Goal: Task Accomplishment & Management: Manage account settings

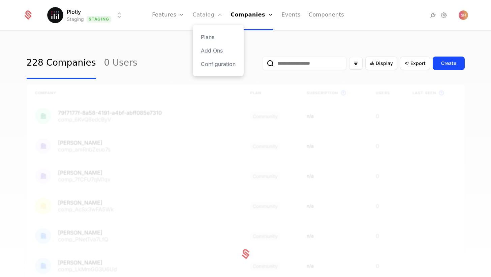
click at [200, 13] on link "Catalog" at bounding box center [208, 15] width 30 height 30
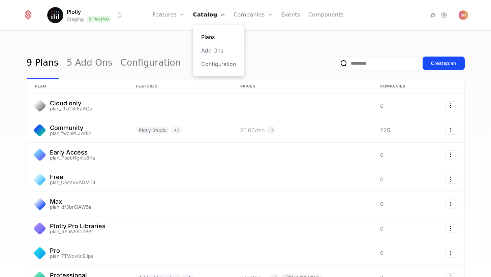
click at [216, 36] on link "Plans" at bounding box center [218, 37] width 35 height 8
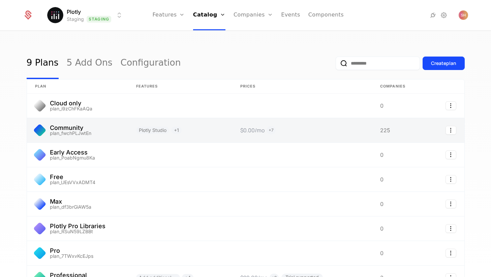
click at [90, 131] on link at bounding box center [77, 130] width 101 height 24
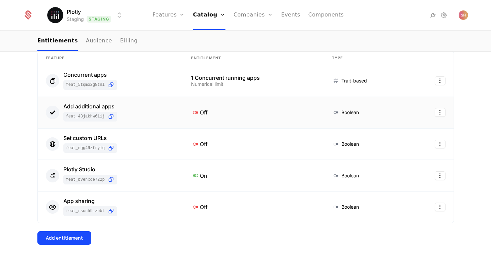
scroll to position [116, 0]
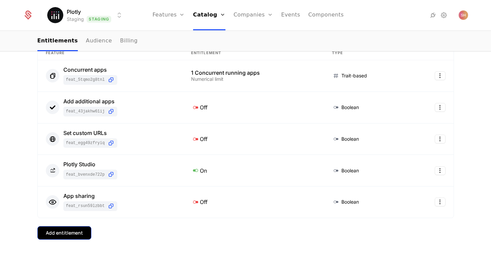
click at [69, 232] on div "Add entitlement" at bounding box center [64, 233] width 37 height 7
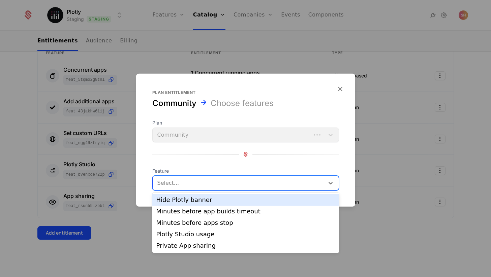
click at [199, 182] on div at bounding box center [239, 182] width 162 height 9
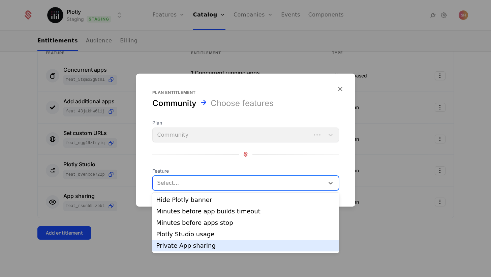
click at [112, 236] on div at bounding box center [245, 138] width 491 height 277
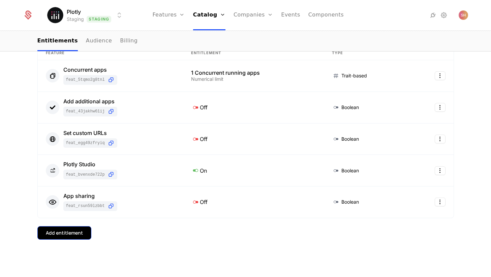
click at [74, 232] on div "Add entitlement" at bounding box center [64, 233] width 37 height 7
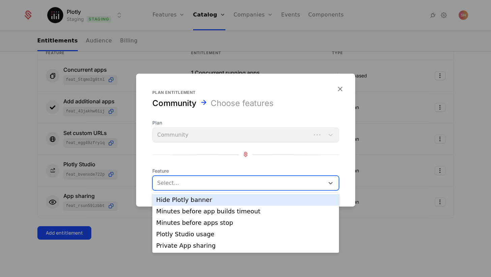
click at [188, 184] on div at bounding box center [239, 182] width 162 height 9
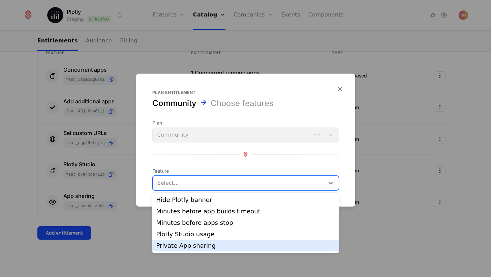
click at [184, 246] on div "Private App sharing" at bounding box center [245, 246] width 179 height 6
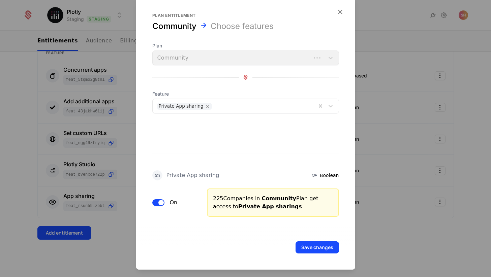
click at [159, 203] on span "button" at bounding box center [160, 202] width 5 height 5
click at [326, 251] on button "Save changes" at bounding box center [317, 247] width 43 height 12
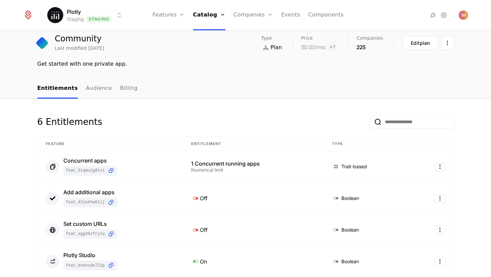
scroll to position [24, 0]
click at [217, 15] on link "Catalog" at bounding box center [209, 15] width 32 height 30
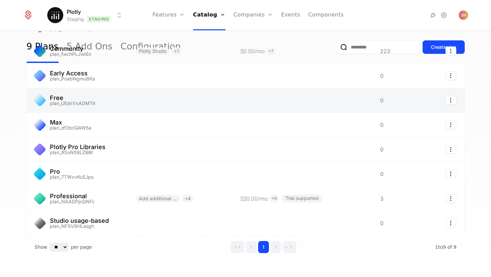
scroll to position [94, 0]
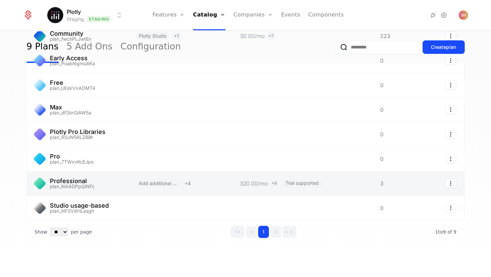
click at [109, 187] on link at bounding box center [77, 184] width 101 height 24
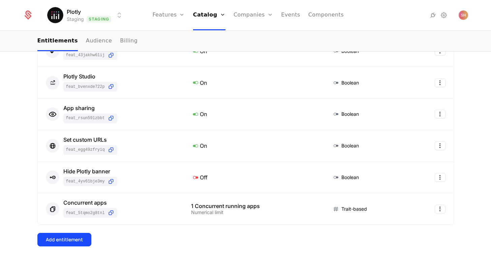
scroll to position [154, 0]
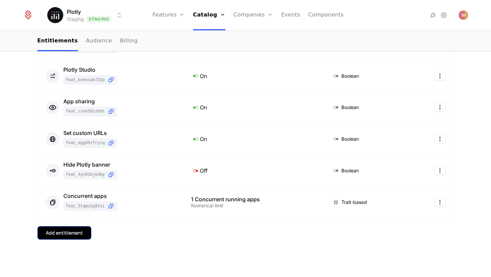
click at [75, 234] on div "Add entitlement" at bounding box center [64, 233] width 37 height 7
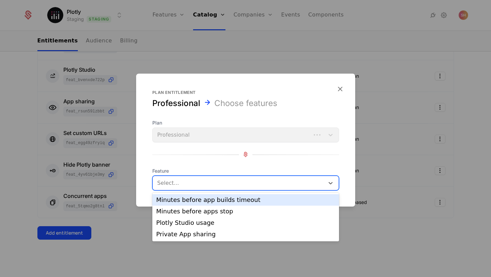
click at [180, 189] on div "Select..." at bounding box center [245, 183] width 187 height 15
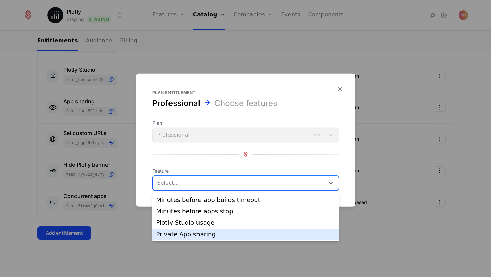
click at [176, 233] on div "Private App sharing" at bounding box center [245, 235] width 179 height 6
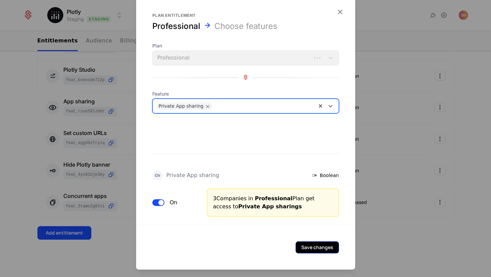
click at [334, 249] on button "Save changes" at bounding box center [317, 247] width 43 height 12
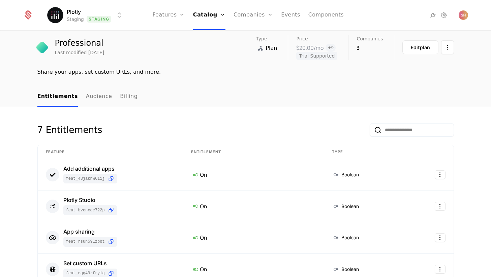
scroll to position [0, 0]
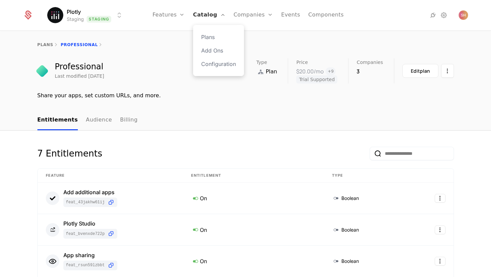
click at [216, 20] on link "Catalog" at bounding box center [209, 15] width 32 height 30
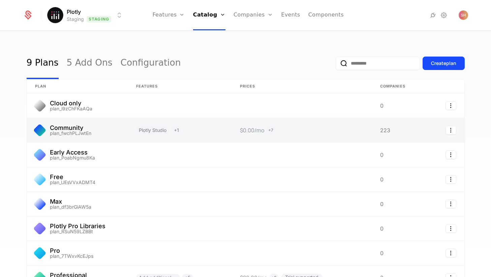
click at [78, 130] on link at bounding box center [77, 130] width 101 height 24
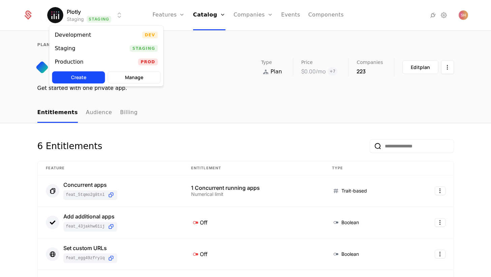
click at [94, 15] on html "Plotly Staging Staging Features Features Flags Catalog Plans Add Ons Configurat…" at bounding box center [245, 138] width 491 height 277
click at [96, 62] on div "Production Prod" at bounding box center [107, 61] width 114 height 13
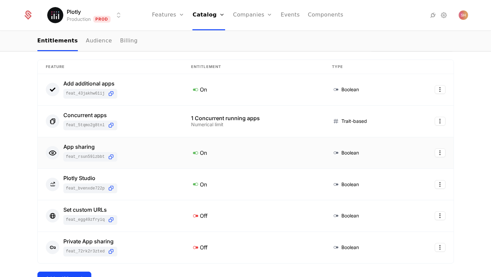
scroll to position [102, 0]
click at [171, 159] on div "App sharing feat_RSuN59LZBBt" at bounding box center [110, 153] width 129 height 18
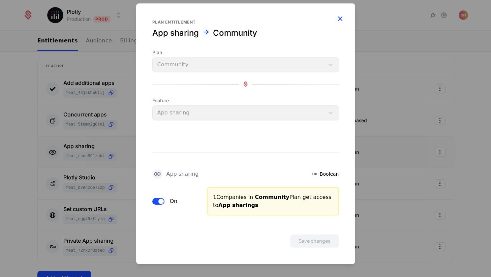
click at [340, 22] on icon "button" at bounding box center [340, 18] width 9 height 9
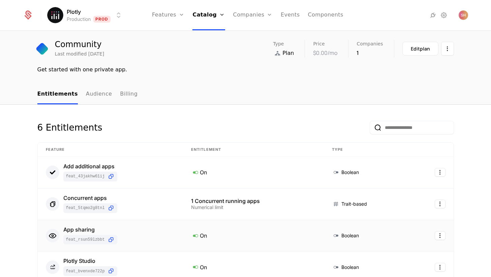
scroll to position [3, 0]
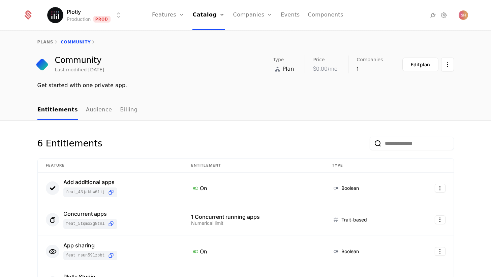
click at [47, 37] on div "plans Community" at bounding box center [245, 42] width 491 height 27
click at [46, 41] on link "plans" at bounding box center [45, 42] width 16 height 5
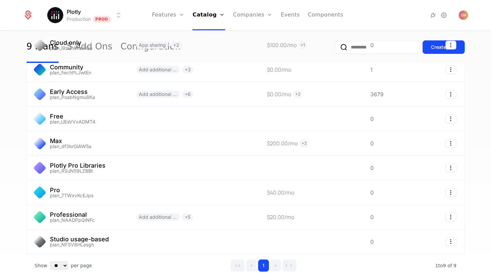
scroll to position [94, 0]
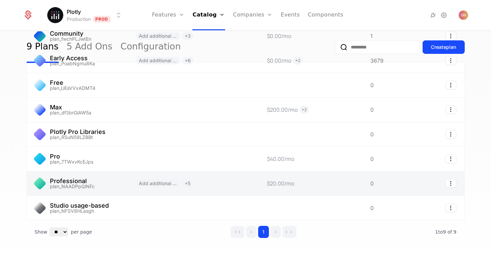
click at [119, 187] on link at bounding box center [77, 184] width 101 height 24
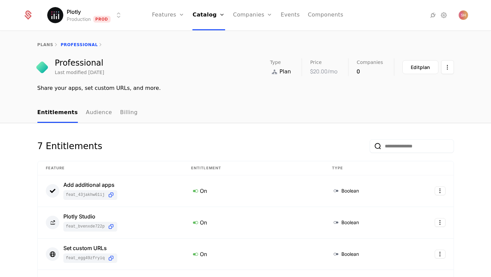
click at [104, 14] on html "Plotly Production Prod Features Features Flags Catalog Plans Add Ons Configurat…" at bounding box center [245, 138] width 491 height 277
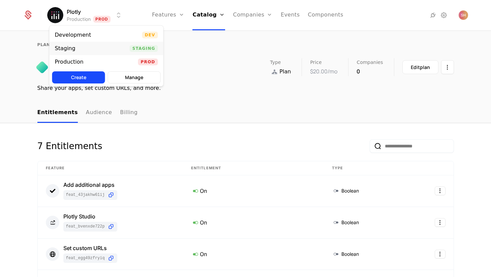
click at [98, 45] on div "Staging Staging" at bounding box center [107, 48] width 114 height 13
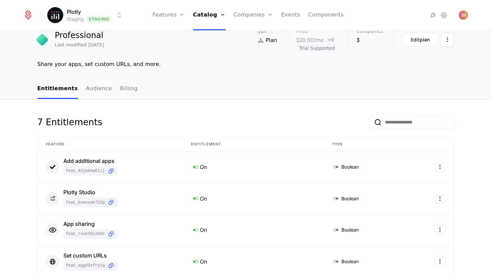
scroll to position [17, 0]
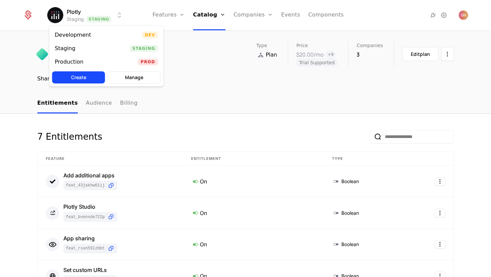
click at [111, 15] on html "Plotly Staging Staging Features Features Flags Catalog Plans Add Ons Configurat…" at bounding box center [245, 138] width 491 height 277
click at [111, 35] on div "Development Dev" at bounding box center [107, 34] width 114 height 13
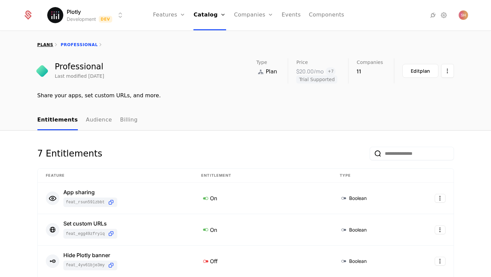
click at [49, 45] on link "plans" at bounding box center [45, 44] width 16 height 5
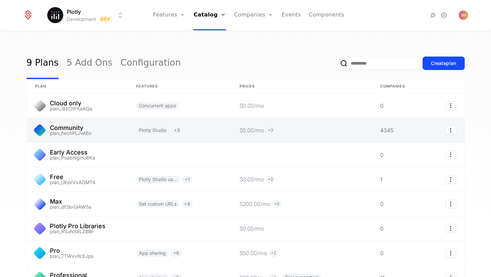
click at [85, 134] on link at bounding box center [77, 130] width 101 height 24
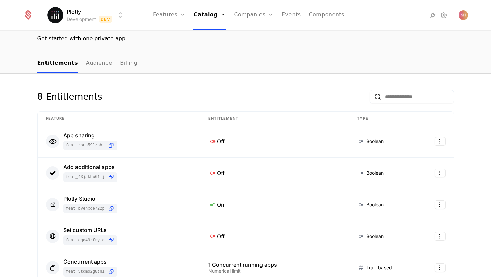
scroll to position [48, 0]
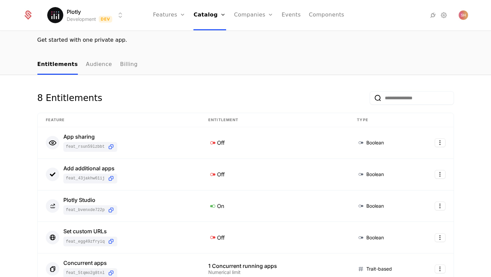
click at [112, 14] on html "Plotly Development Dev Features Features Flags Catalog Plans Add Ons Configurat…" at bounding box center [245, 138] width 491 height 277
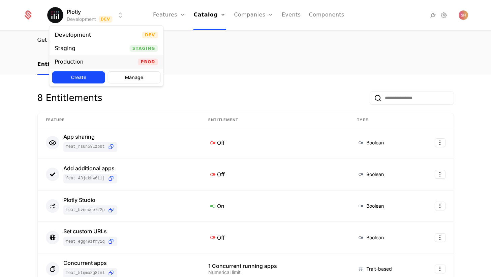
click at [101, 62] on div "Production Prod" at bounding box center [107, 61] width 114 height 13
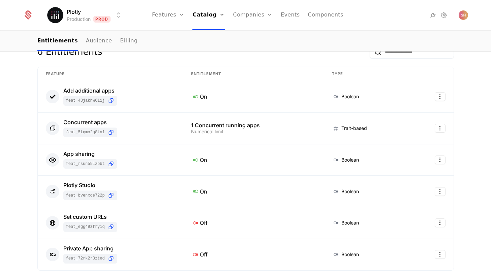
scroll to position [147, 0]
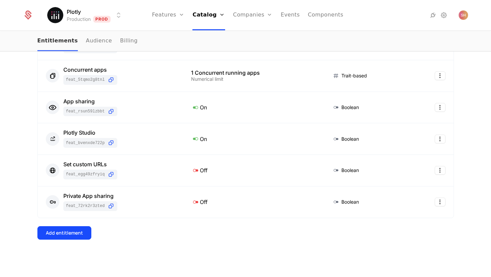
click at [62, 37] on link "Entitlements" at bounding box center [57, 41] width 40 height 20
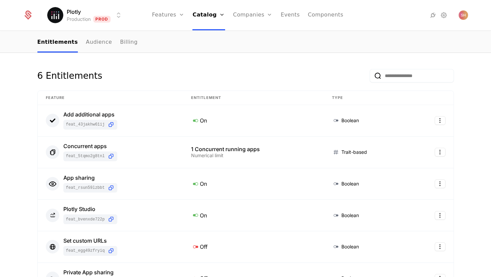
scroll to position [0, 0]
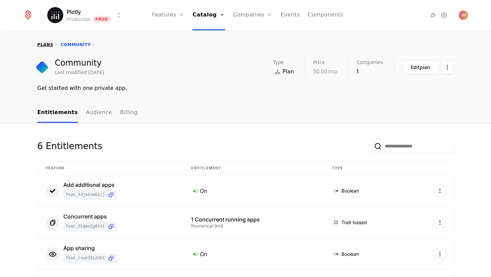
click at [48, 42] on link "plans" at bounding box center [45, 44] width 16 height 5
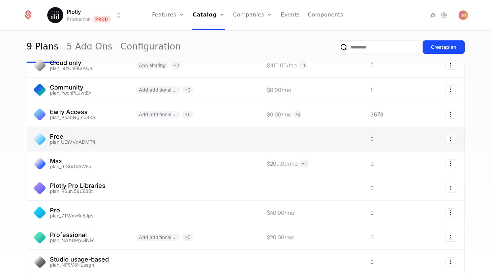
scroll to position [45, 0]
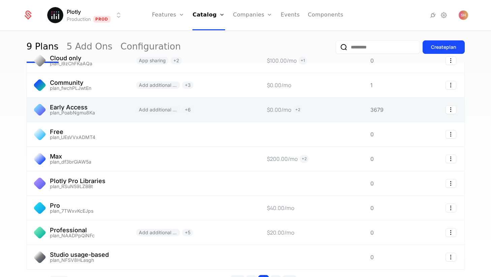
click at [103, 109] on link at bounding box center [77, 110] width 101 height 24
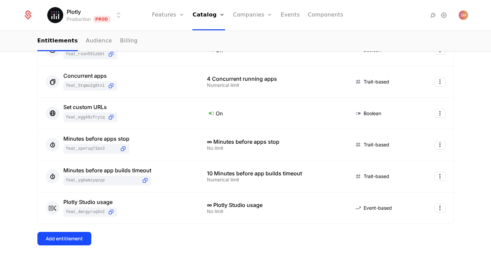
scroll to position [177, 0]
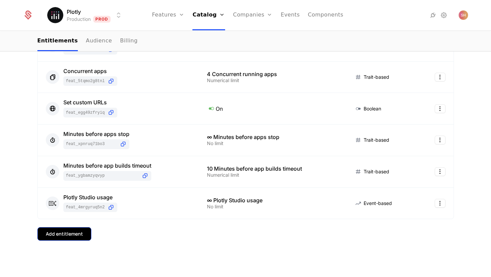
click at [66, 235] on div "Add entitlement" at bounding box center [64, 234] width 37 height 7
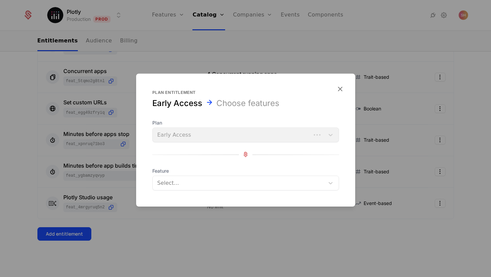
click at [205, 178] on div at bounding box center [239, 182] width 162 height 9
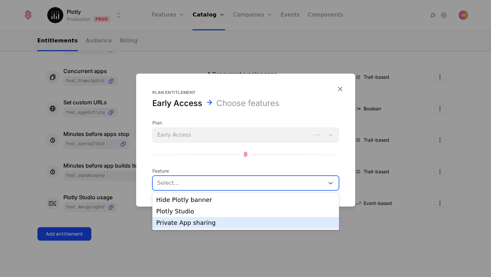
click at [206, 222] on div "Private App sharing" at bounding box center [245, 223] width 179 height 6
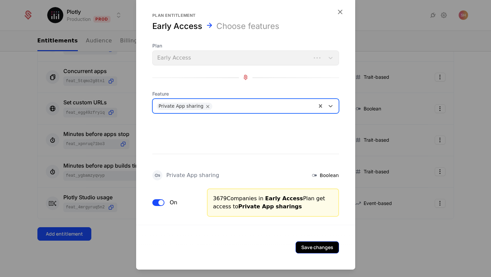
click at [310, 246] on button "Save changes" at bounding box center [317, 247] width 43 height 12
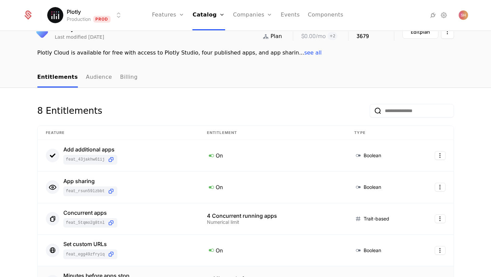
scroll to position [36, 0]
click at [114, 18] on html "Plotly Production Prod Features Features Flags Catalog Plans Add Ons Configurat…" at bounding box center [245, 138] width 491 height 277
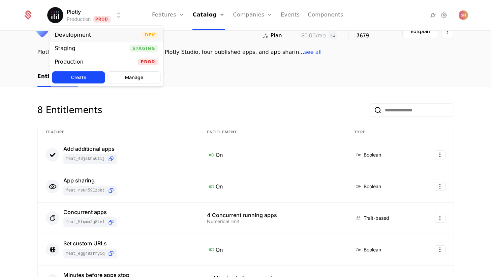
click at [100, 37] on div "Development Dev" at bounding box center [107, 34] width 114 height 13
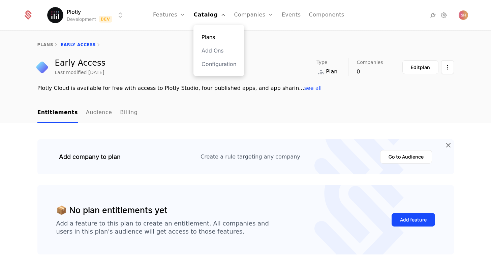
click at [219, 40] on link "Plans" at bounding box center [219, 37] width 35 height 8
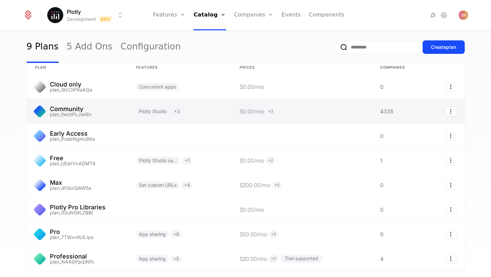
scroll to position [20, 0]
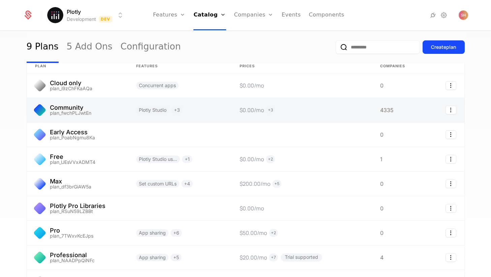
click at [125, 110] on link at bounding box center [77, 110] width 101 height 24
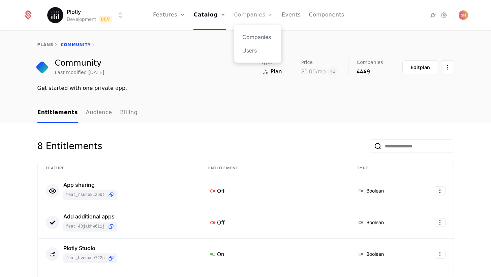
click at [245, 18] on link "Companies" at bounding box center [253, 15] width 39 height 30
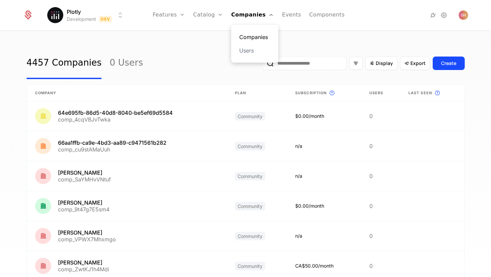
click at [251, 34] on link "Companies" at bounding box center [254, 37] width 31 height 8
click at [252, 37] on link "Companies" at bounding box center [254, 37] width 31 height 8
click at [195, 47] on div "4457 Companies 0 Users Display Export Create Company Plan Subscription This is …" at bounding box center [245, 156] width 491 height 250
click at [249, 18] on link "Companies" at bounding box center [252, 15] width 43 height 30
click at [253, 40] on link "Companies" at bounding box center [254, 37] width 31 height 8
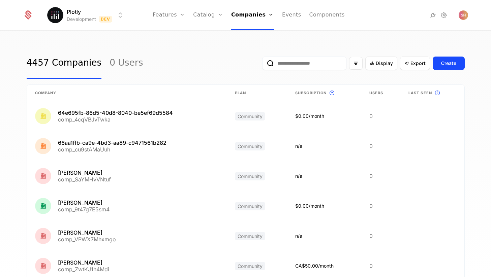
click at [299, 63] on input "email" at bounding box center [304, 63] width 84 height 13
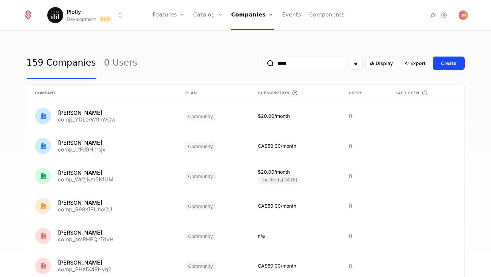
type input "*****"
click at [262, 65] on button "submit" at bounding box center [262, 65] width 0 height 0
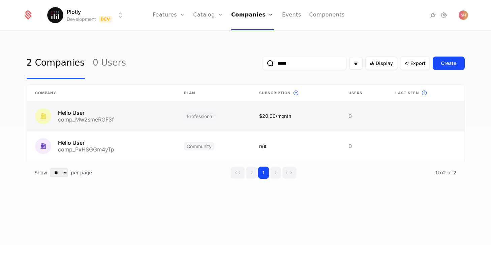
click at [165, 115] on link at bounding box center [101, 116] width 149 height 30
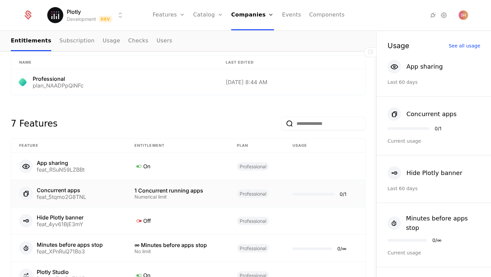
scroll to position [268, 0]
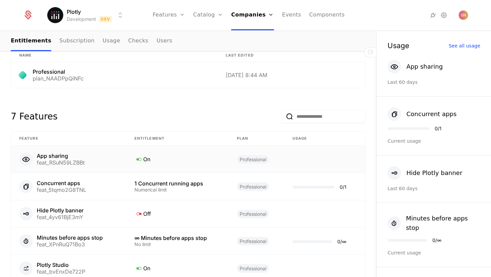
click at [193, 159] on div "On" at bounding box center [177, 159] width 86 height 9
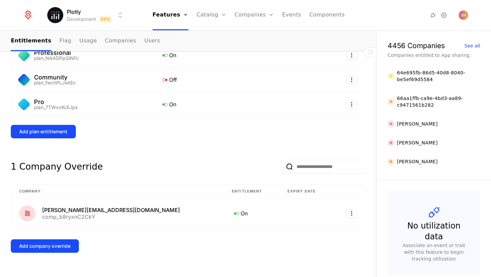
scroll to position [159, 0]
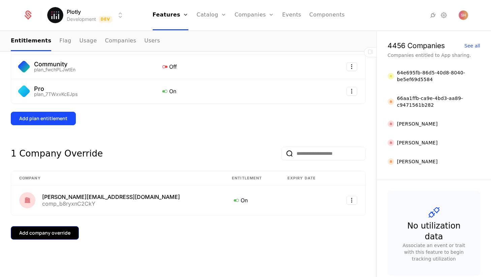
click at [40, 238] on button "Add company override" at bounding box center [45, 232] width 68 height 13
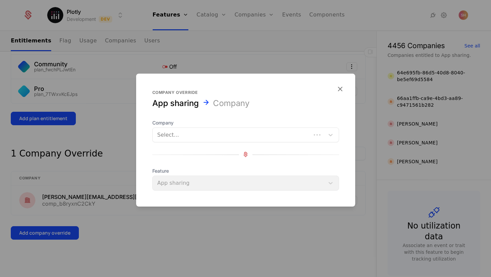
click at [202, 127] on div "Company Select..." at bounding box center [245, 130] width 187 height 23
click at [200, 132] on div at bounding box center [231, 134] width 149 height 9
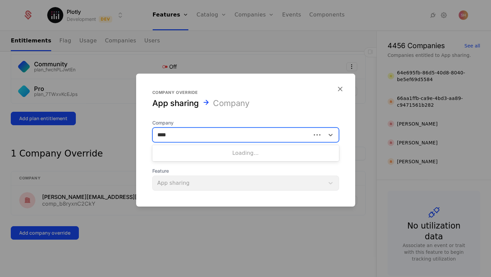
type input "*****"
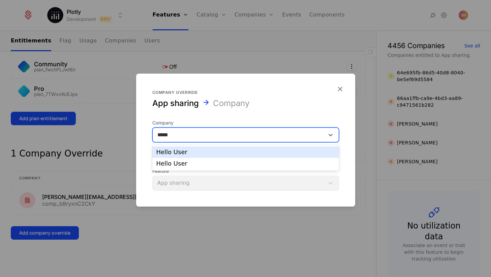
click at [195, 153] on div "Hello User" at bounding box center [245, 152] width 179 height 6
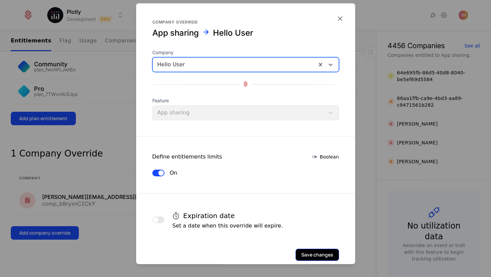
click at [316, 258] on button "Save changes" at bounding box center [317, 255] width 43 height 12
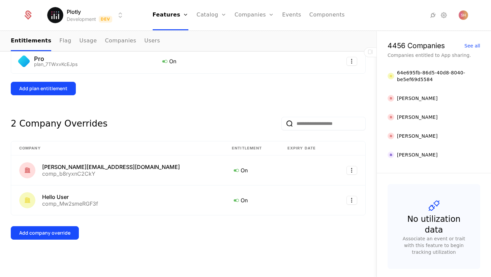
scroll to position [189, 0]
